Goal: Transaction & Acquisition: Purchase product/service

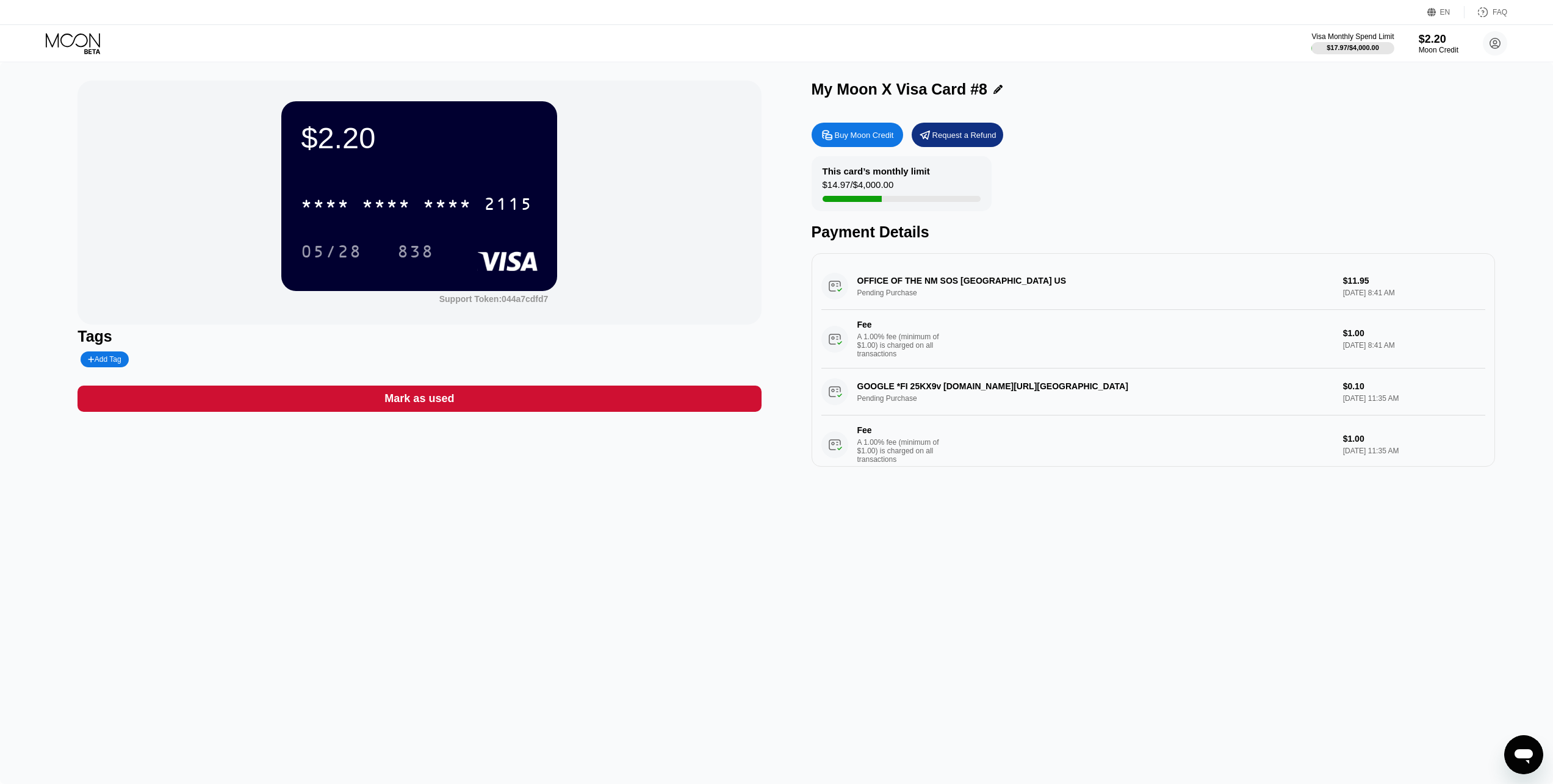
click at [1239, 137] on div "Buy Moon Credit Request a Refund" at bounding box center [1153, 135] width 683 height 25
click at [841, 140] on div "Buy Moon Credit" at bounding box center [864, 135] width 59 height 10
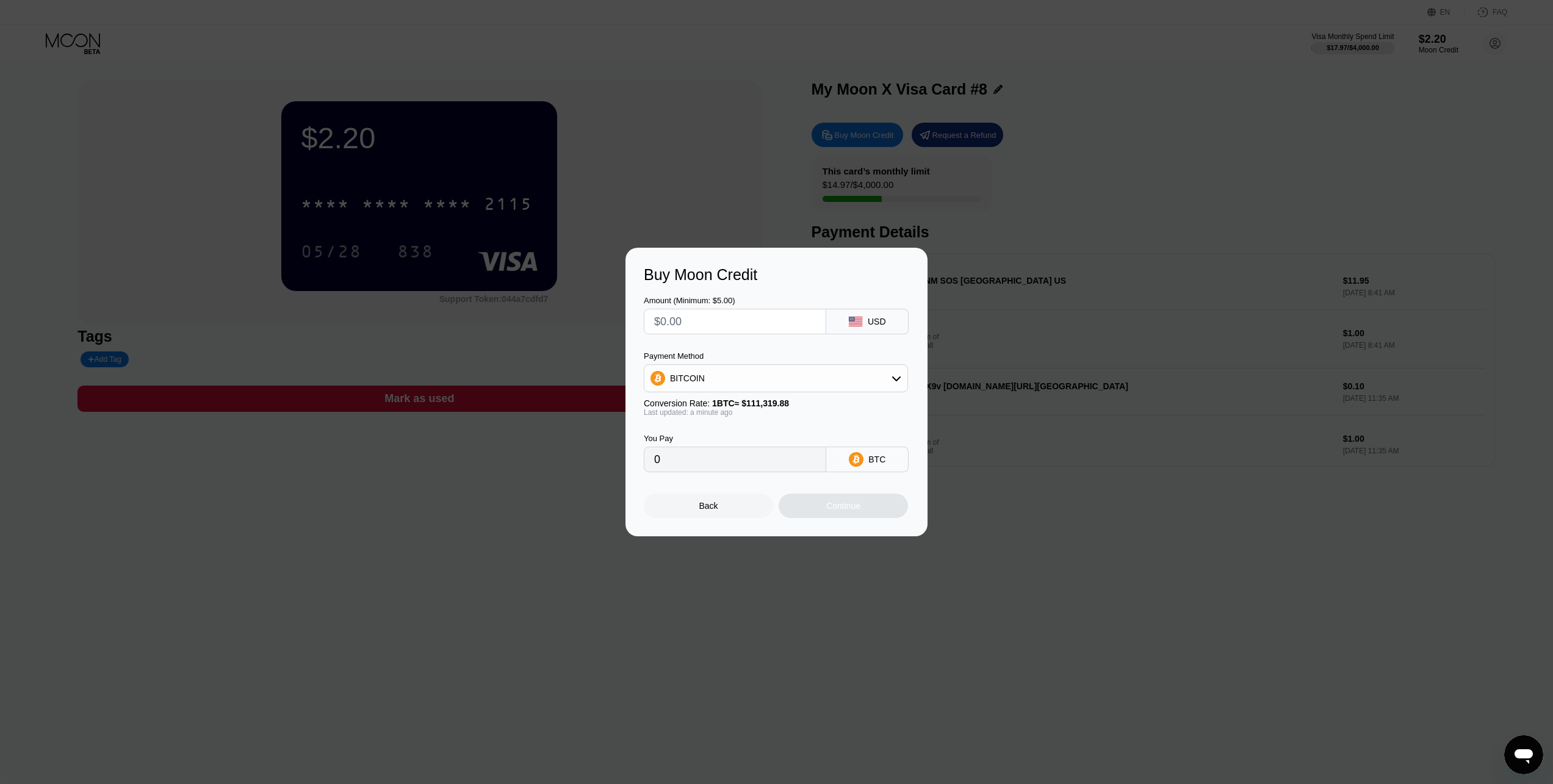
click at [866, 378] on div "BITCOIN" at bounding box center [776, 378] width 263 height 25
click at [763, 435] on div "USDT on TRON" at bounding box center [783, 438] width 230 height 10
type input "0.00"
click at [768, 318] on input "text" at bounding box center [735, 321] width 161 height 25
click at [1103, 536] on div "Buy Moon Credit Amount (Minimum: $5.00) USD Payment Method USDT on TRON Convers…" at bounding box center [776, 392] width 1553 height 289
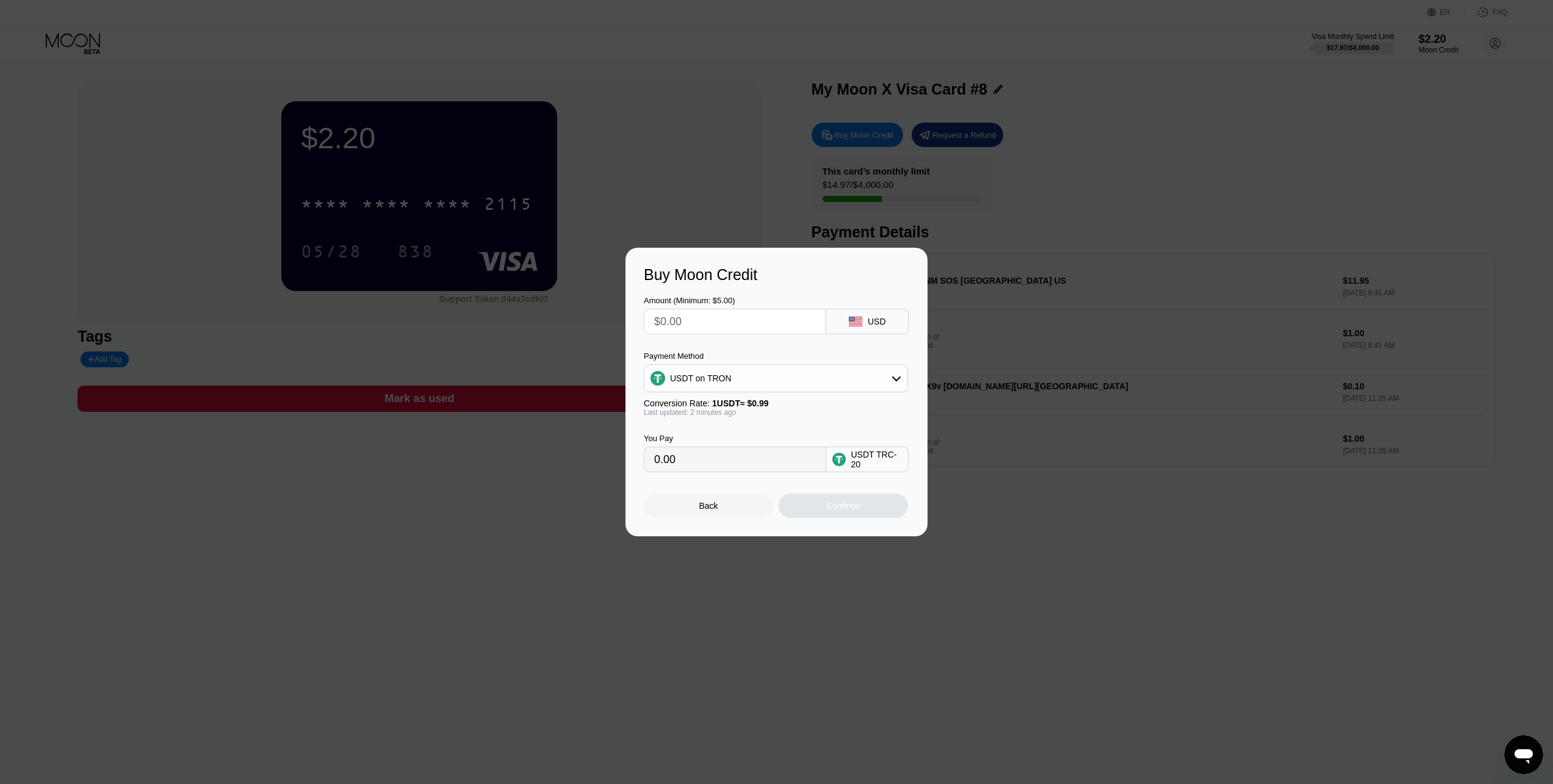
click at [699, 320] on input "text" at bounding box center [735, 321] width 161 height 25
type input "$1"
type input "1.01"
type input "$14"
type input "14.14"
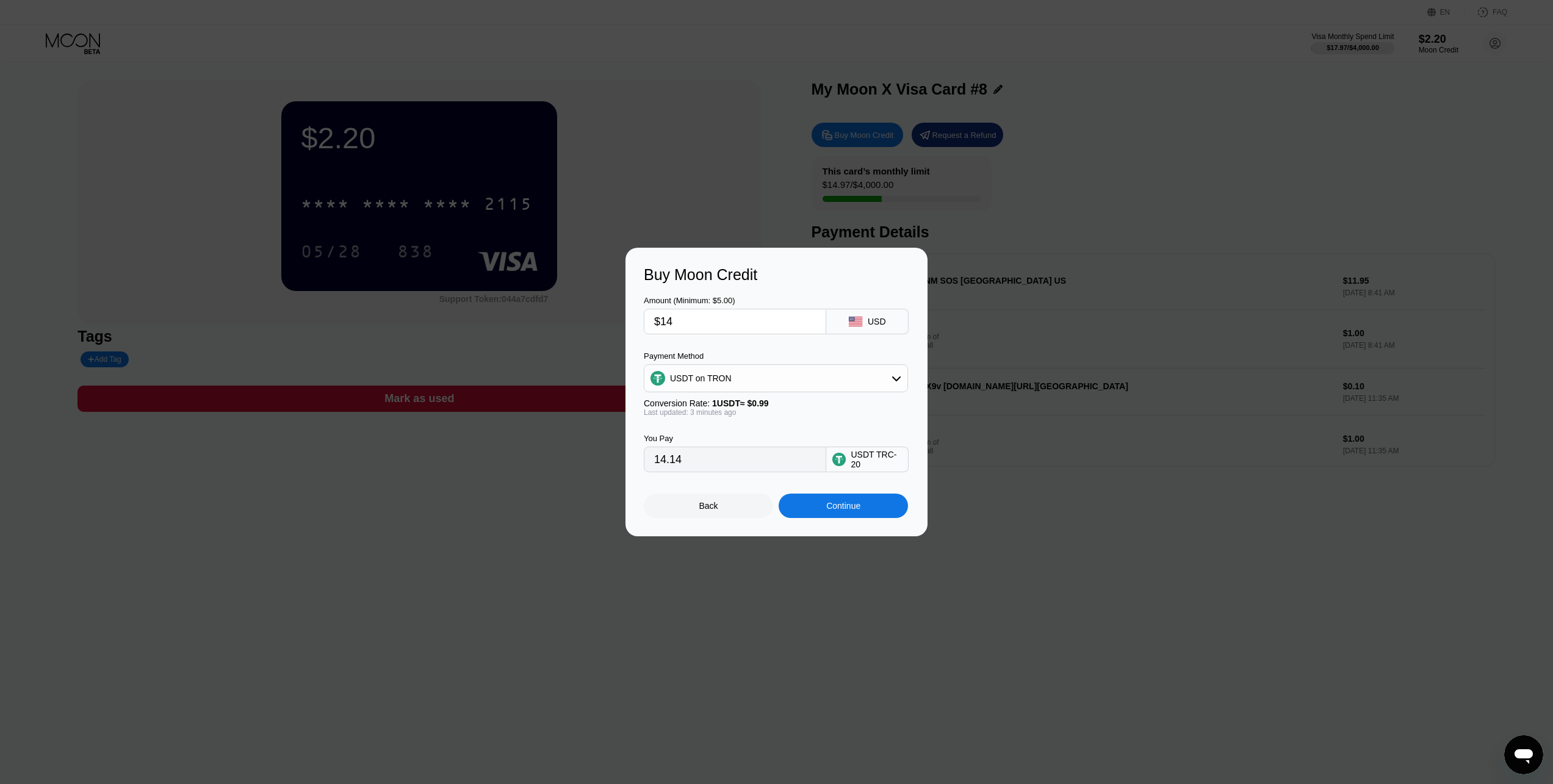
type input "$140"
type input "141.41"
click at [869, 512] on div "Continue" at bounding box center [843, 506] width 129 height 25
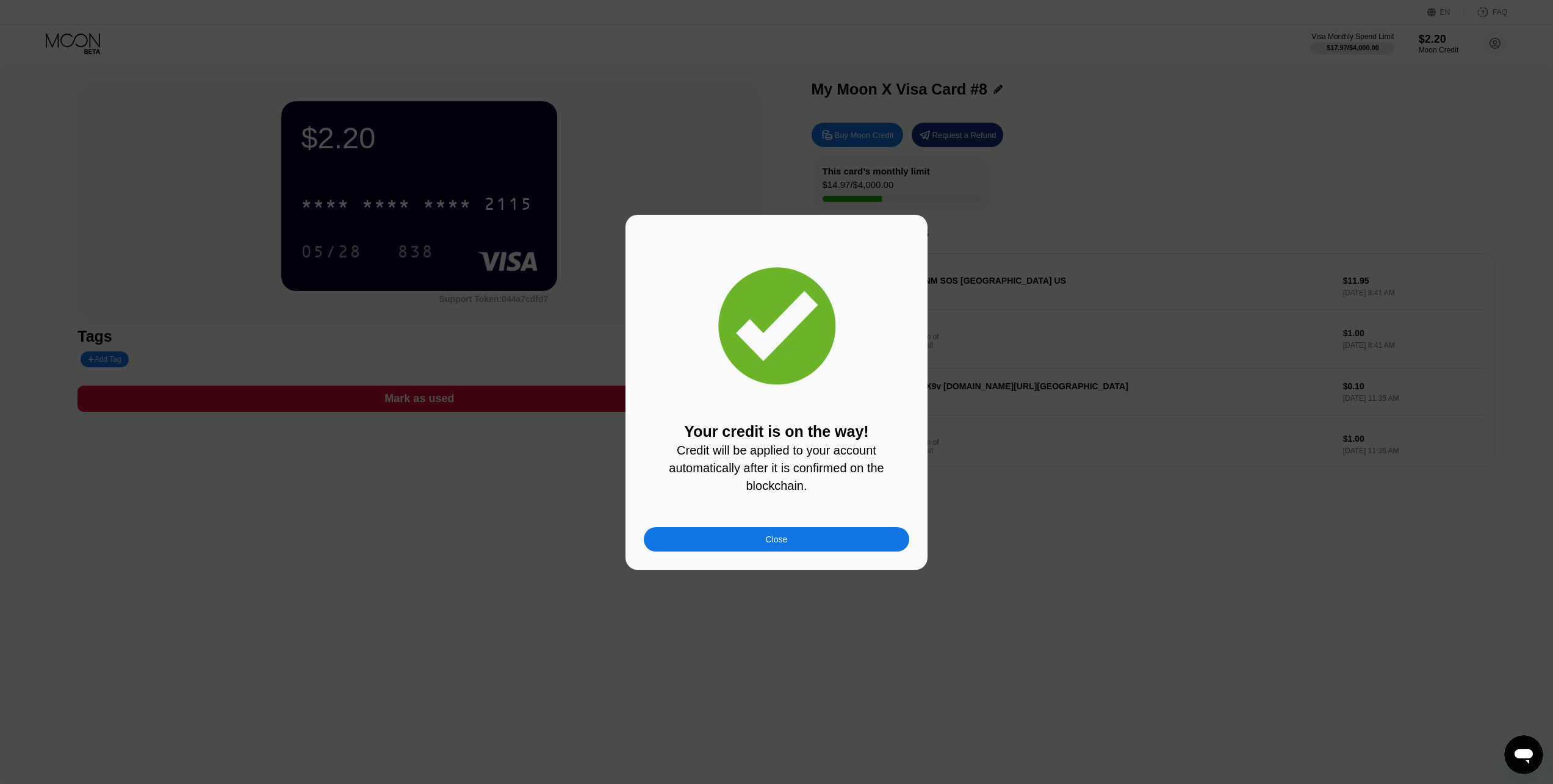
click at [805, 556] on div "Your credit is on the way! Credit will be applied to your account automatically…" at bounding box center [776, 392] width 302 height 355
click at [810, 546] on div "Close" at bounding box center [776, 540] width 266 height 25
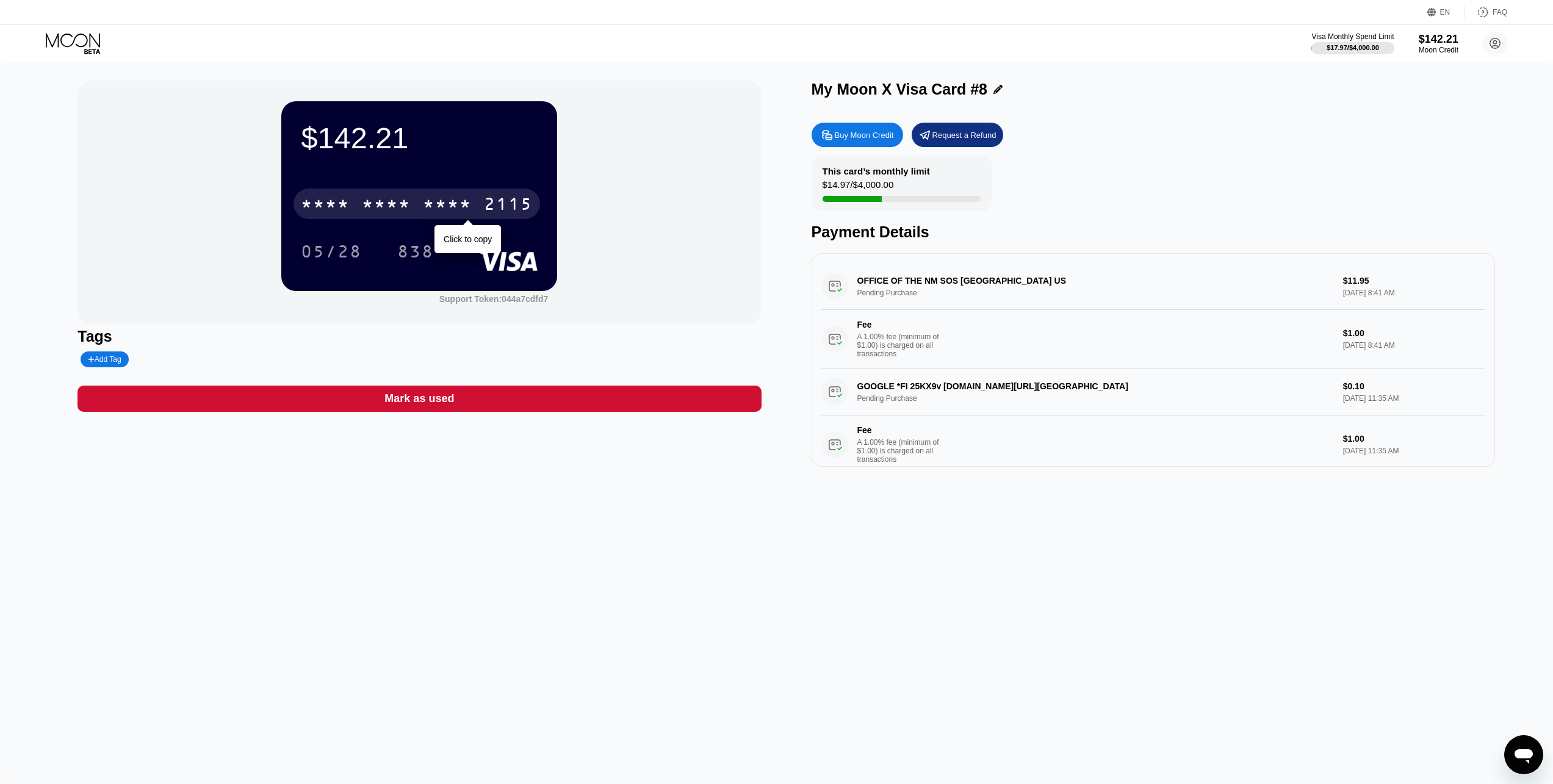
click at [386, 208] on div "* * * *" at bounding box center [386, 206] width 49 height 20
